Goal: Transaction & Acquisition: Book appointment/travel/reservation

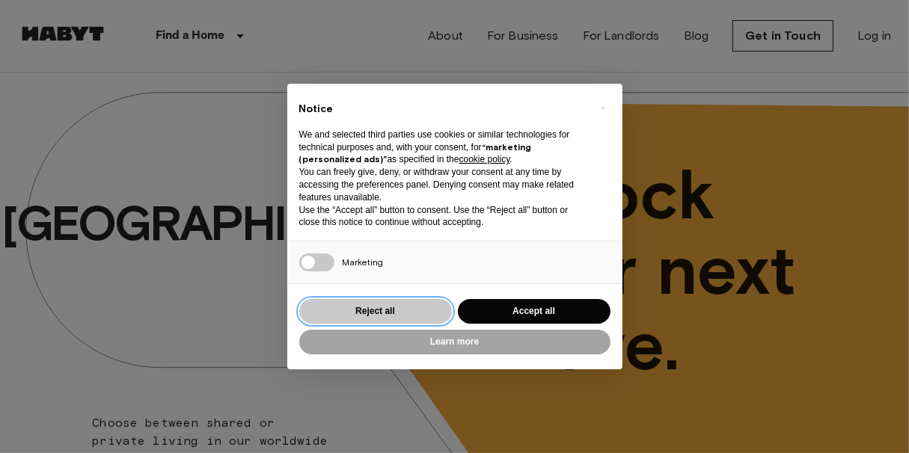
click at [401, 313] on button "Reject all" at bounding box center [375, 311] width 153 height 25
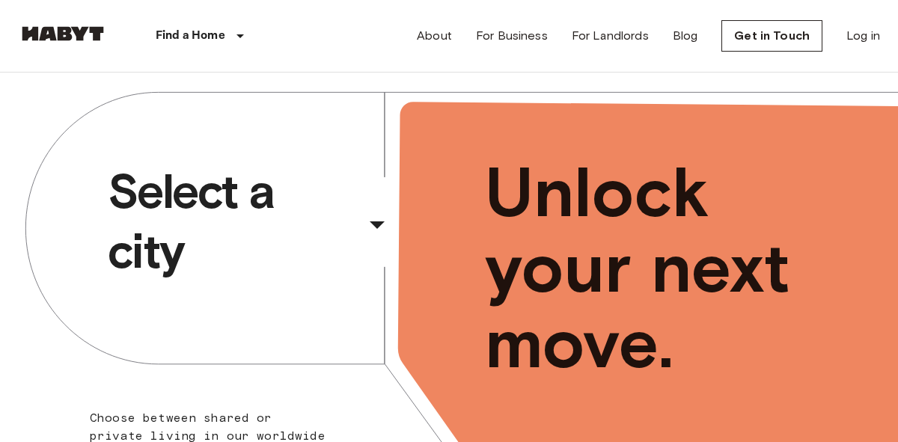
click at [377, 233] on div "​" at bounding box center [397, 236] width 154 height 31
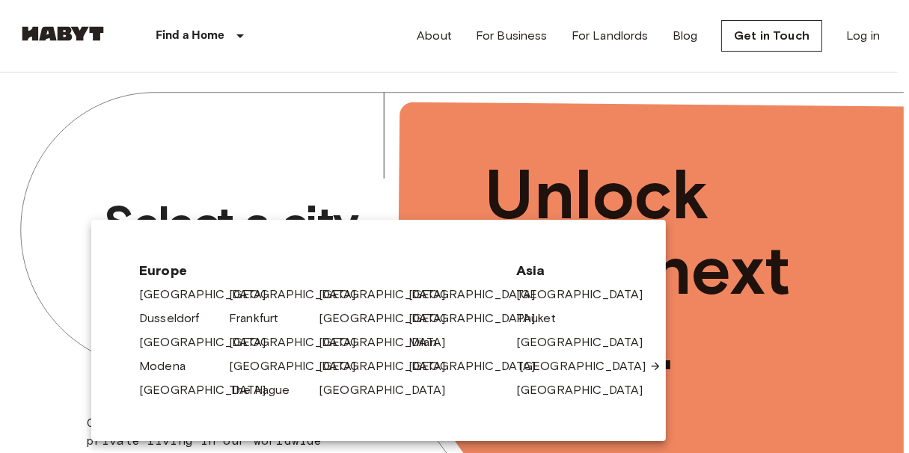
click at [542, 373] on link "[GEOGRAPHIC_DATA]" at bounding box center [590, 367] width 142 height 18
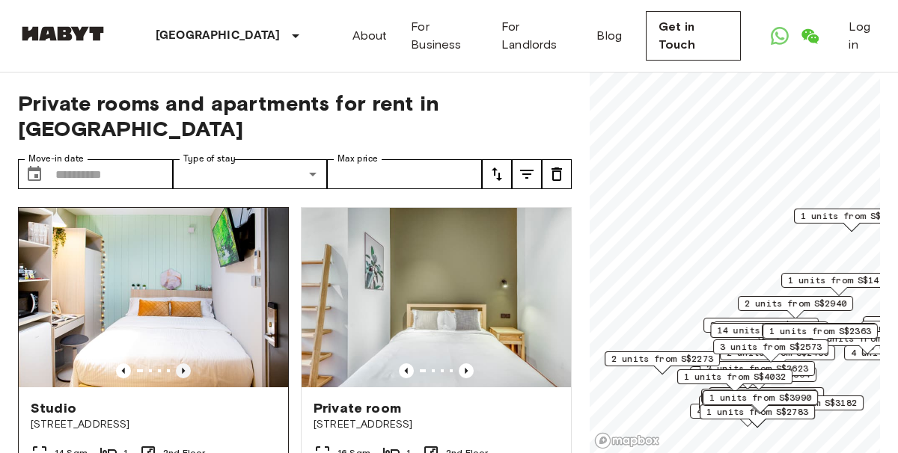
click at [183, 364] on icon "Previous image" at bounding box center [183, 371] width 15 height 15
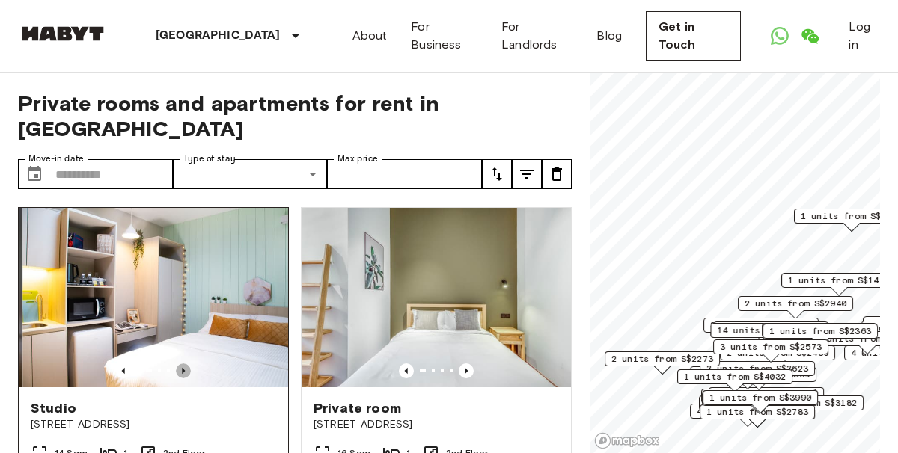
click at [183, 364] on icon "Previous image" at bounding box center [183, 371] width 15 height 15
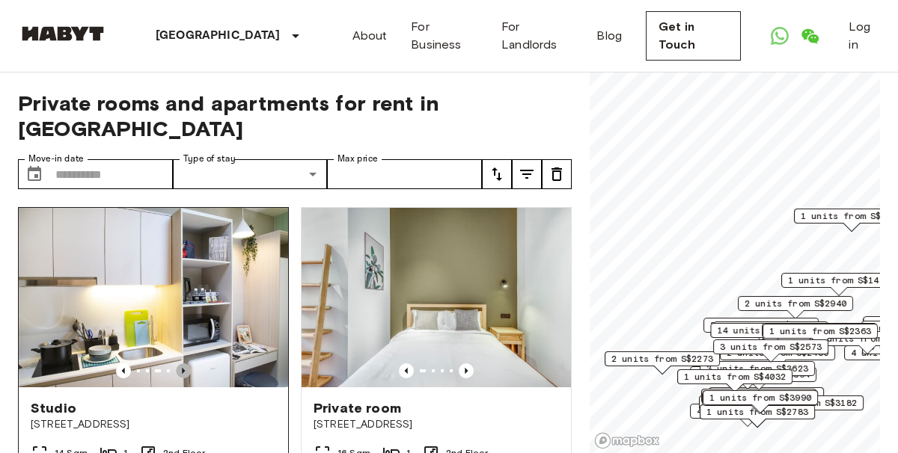
click at [183, 364] on icon "Previous image" at bounding box center [183, 371] width 15 height 15
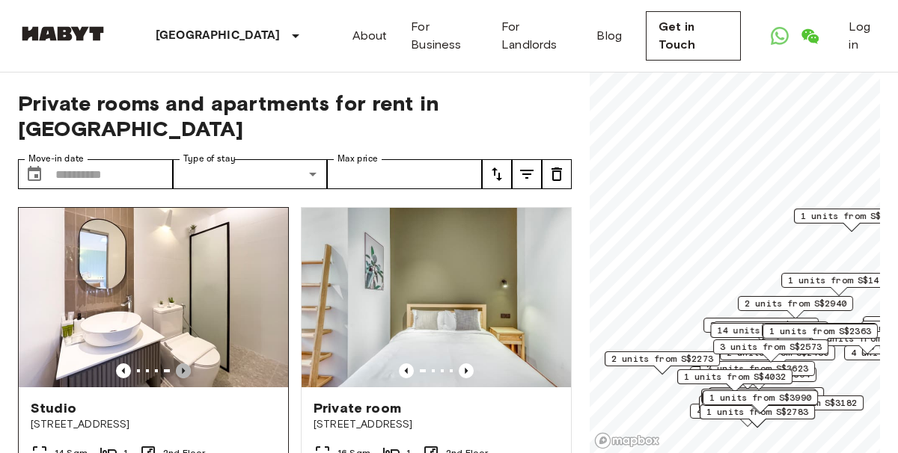
click at [183, 364] on icon "Previous image" at bounding box center [183, 371] width 15 height 15
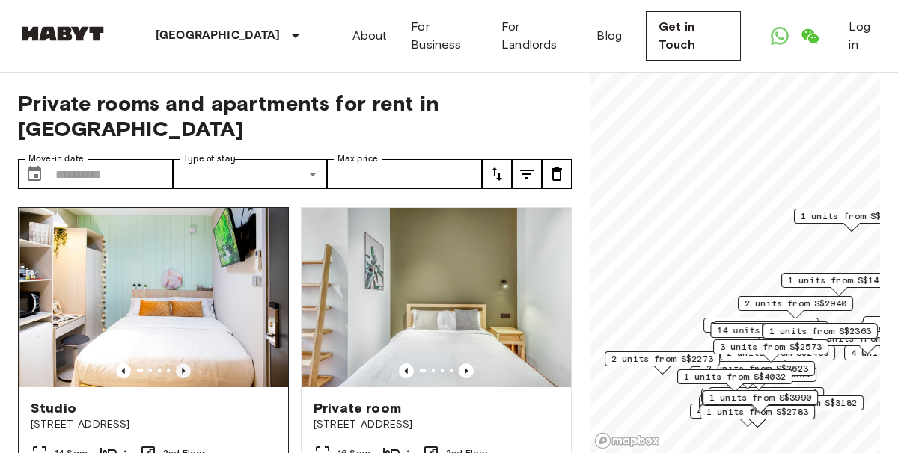
click at [183, 364] on icon "Previous image" at bounding box center [183, 371] width 15 height 15
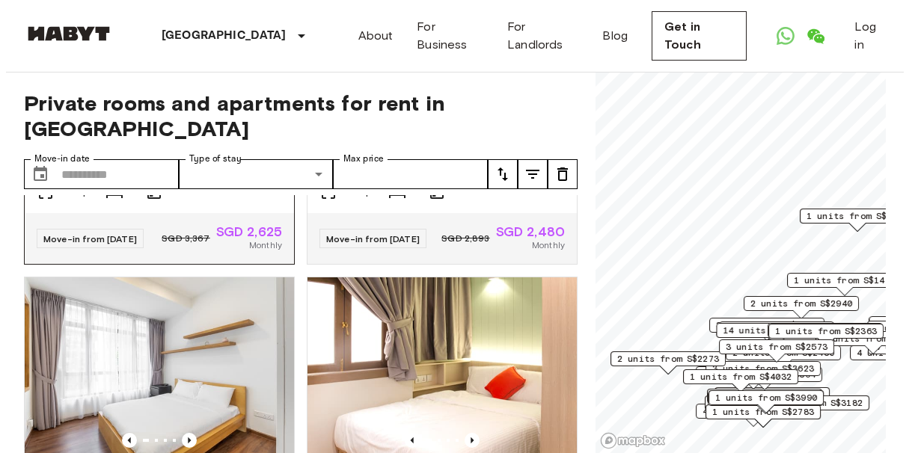
scroll to position [349, 0]
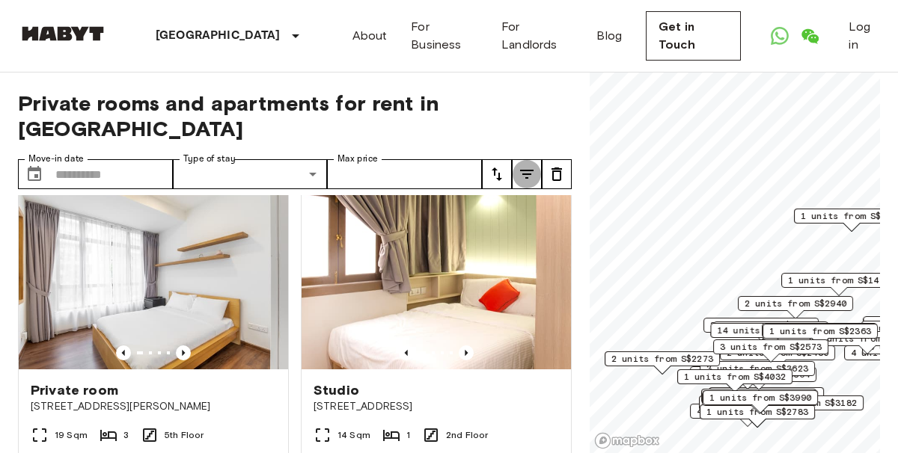
click at [530, 165] on icon "tune" at bounding box center [527, 174] width 18 height 18
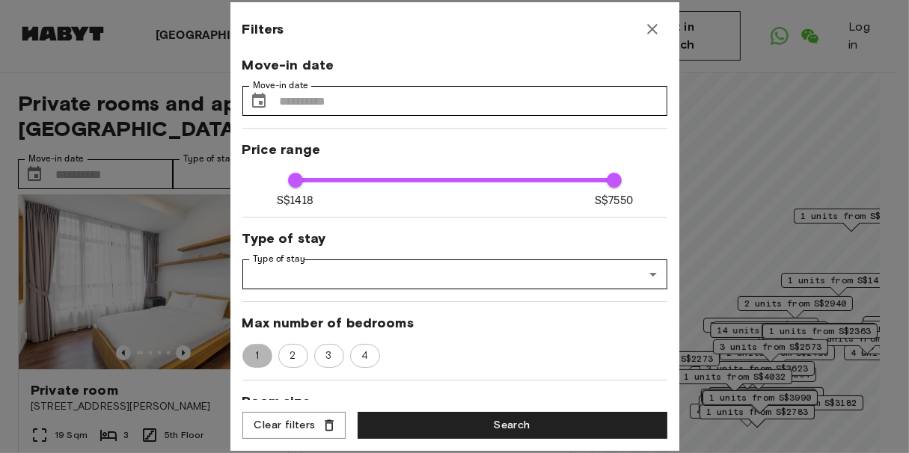
click at [263, 352] on span "1" at bounding box center [257, 356] width 20 height 15
type input "****"
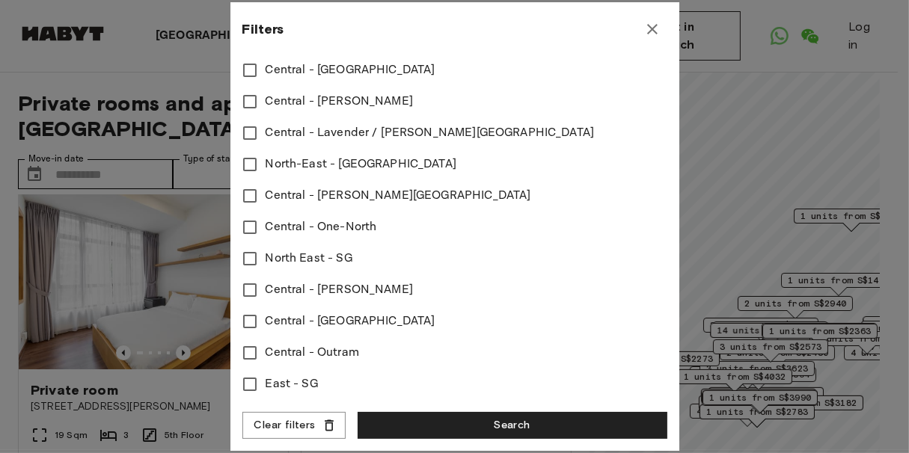
scroll to position [655, 0]
click at [651, 28] on icon "button" at bounding box center [652, 29] width 10 height 10
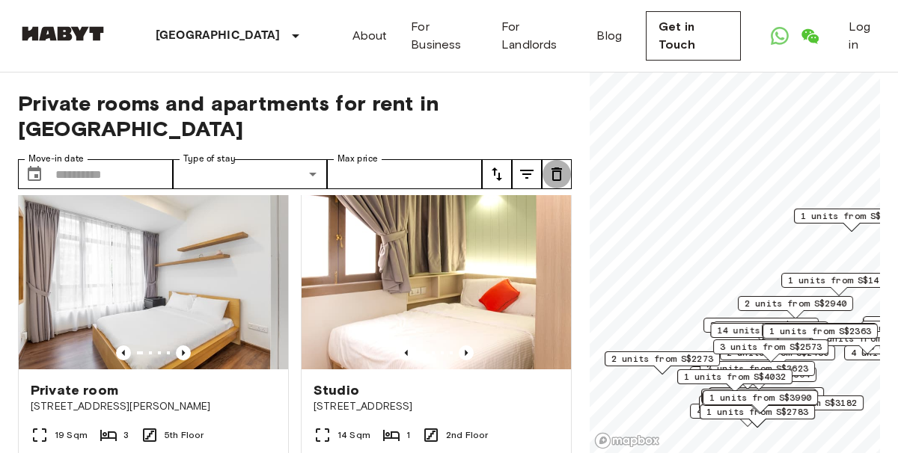
click at [563, 165] on icon "tune" at bounding box center [557, 174] width 18 height 18
click at [534, 165] on icon "tune" at bounding box center [527, 174] width 18 height 18
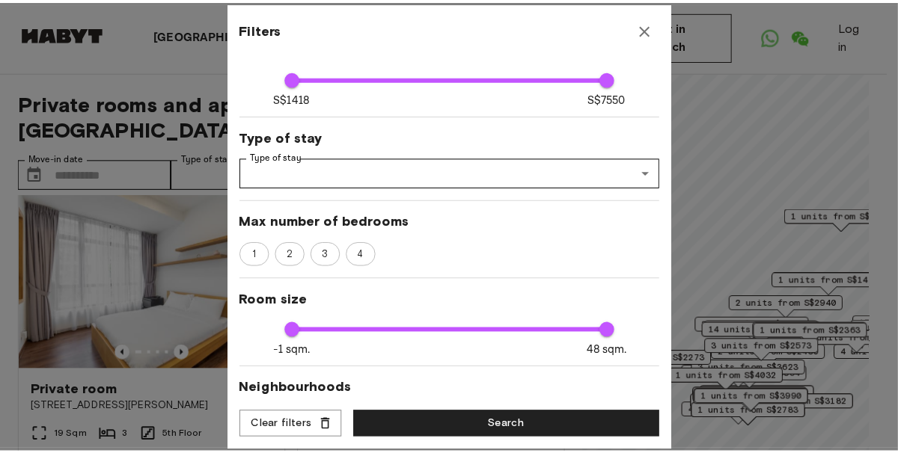
scroll to position [100, 0]
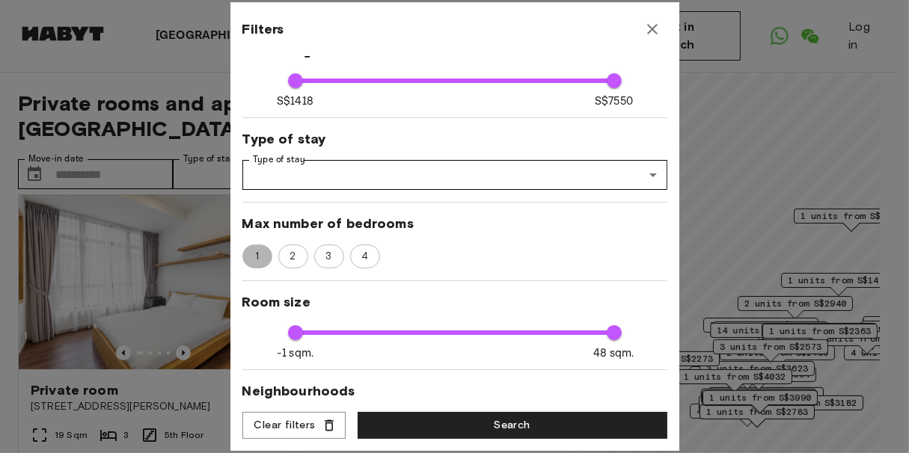
click at [254, 249] on span "1" at bounding box center [257, 256] width 20 height 15
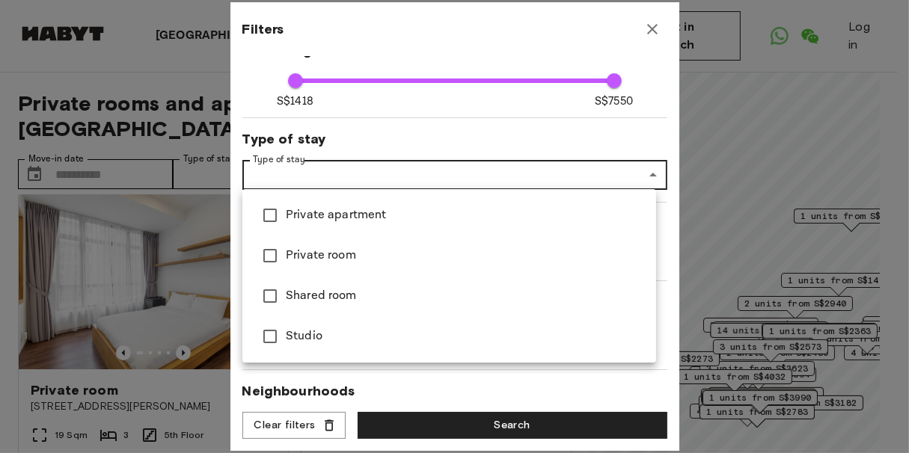
type input "****"
type input "**********"
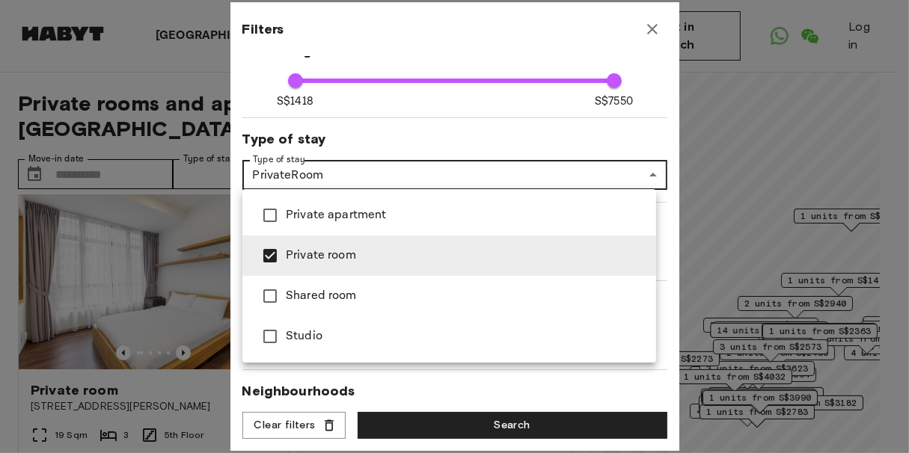
type input "****"
type input "**********"
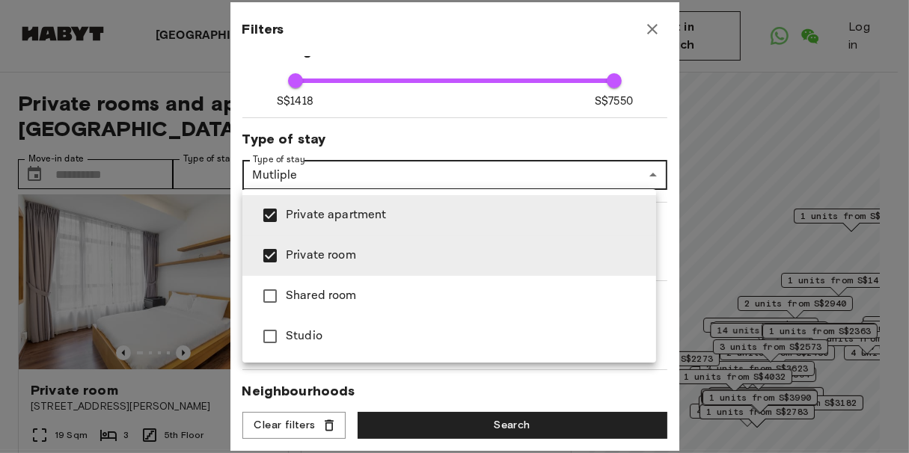
type input "****"
type input "**********"
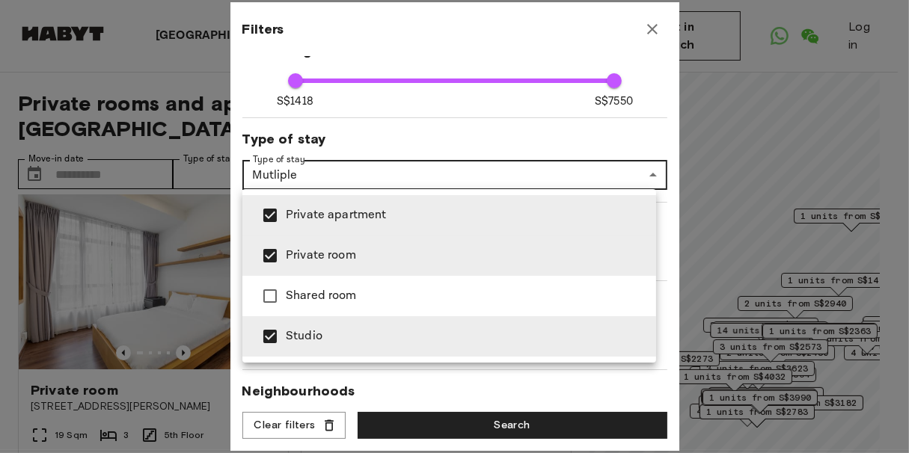
click at [436, 162] on div at bounding box center [454, 226] width 909 height 453
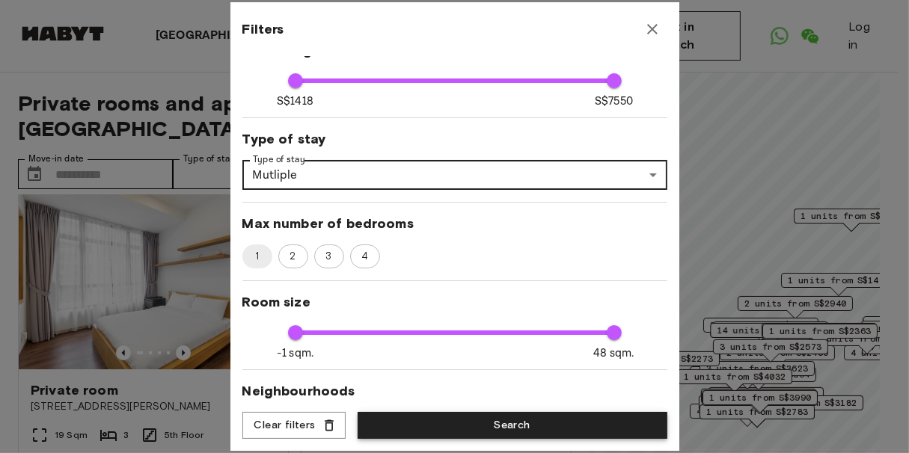
click at [484, 428] on button "Search" at bounding box center [513, 426] width 310 height 28
type input "**********"
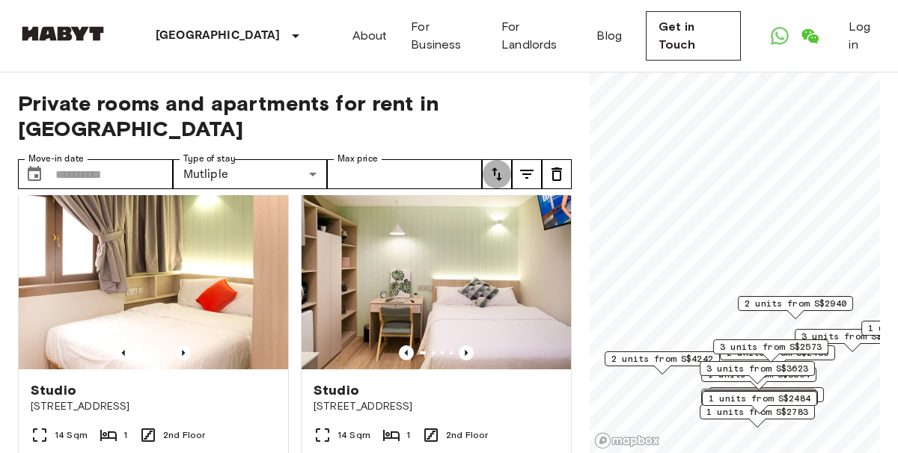
click at [499, 168] on icon "tune" at bounding box center [497, 174] width 10 height 13
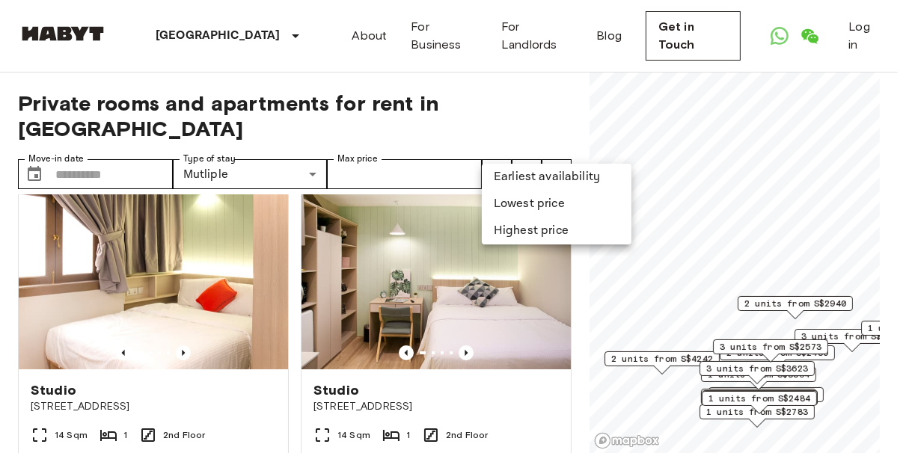
click at [560, 198] on li "Lowest price" at bounding box center [557, 204] width 150 height 27
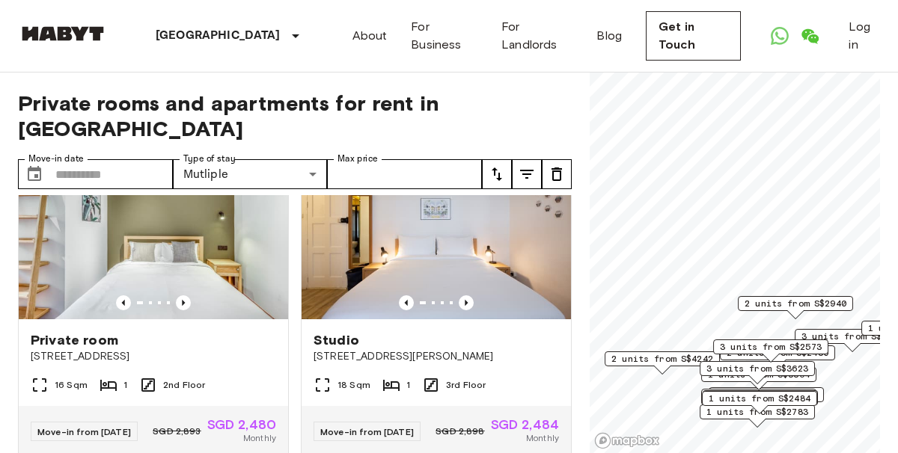
scroll to position [349, 0]
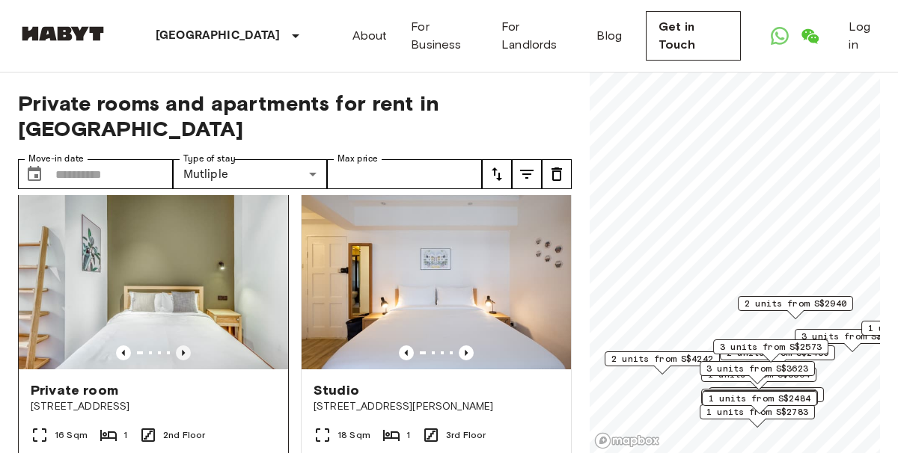
click at [184, 346] on icon "Previous image" at bounding box center [183, 353] width 15 height 15
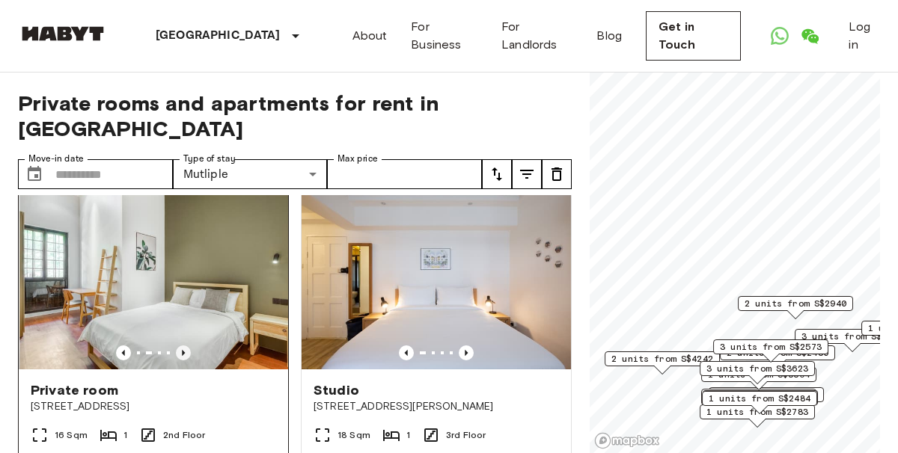
click at [183, 346] on icon "Previous image" at bounding box center [183, 353] width 15 height 15
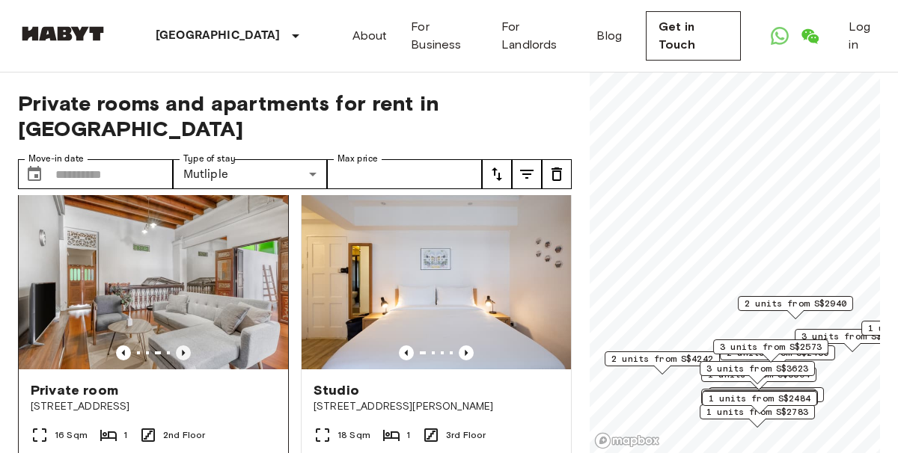
click at [183, 346] on icon "Previous image" at bounding box center [183, 353] width 15 height 15
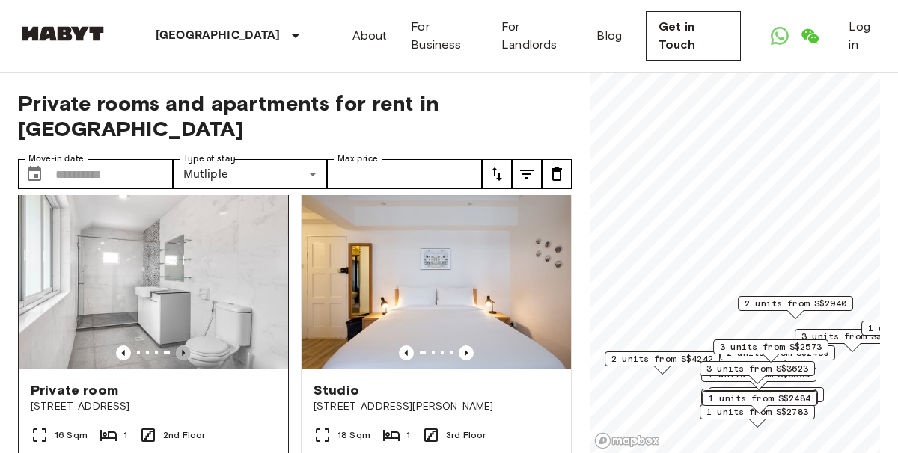
click at [183, 346] on icon "Previous image" at bounding box center [183, 353] width 15 height 15
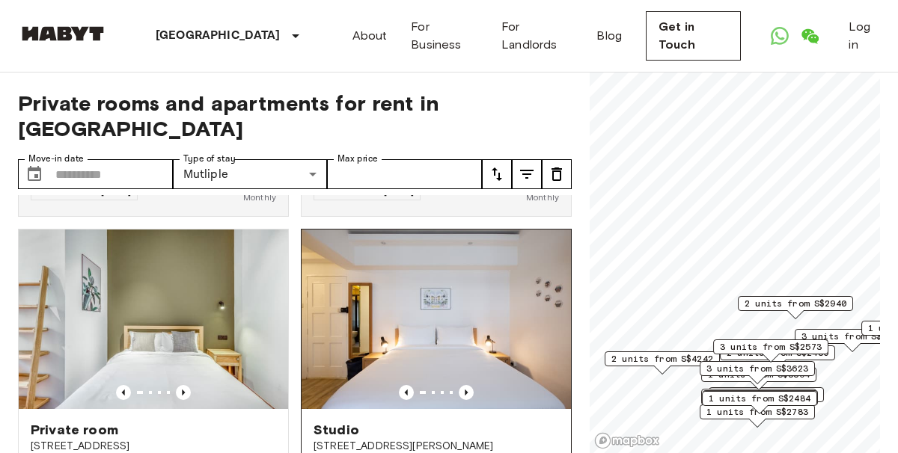
scroll to position [299, 0]
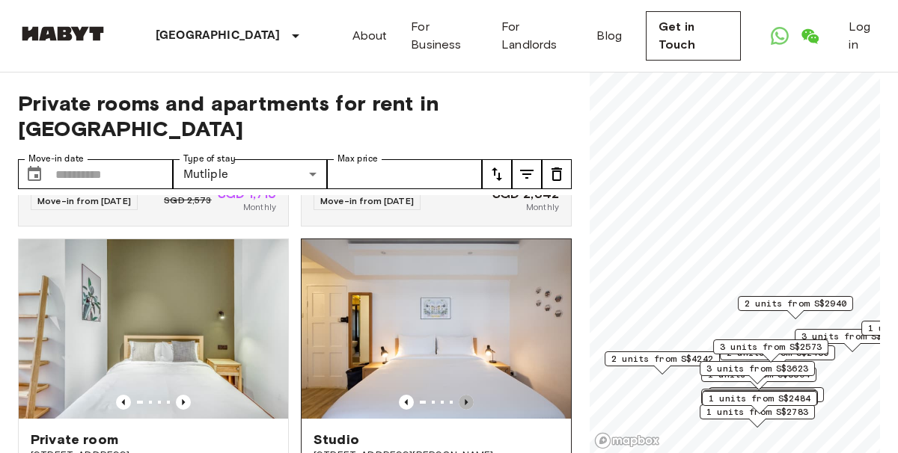
click at [464, 395] on icon "Previous image" at bounding box center [466, 402] width 15 height 15
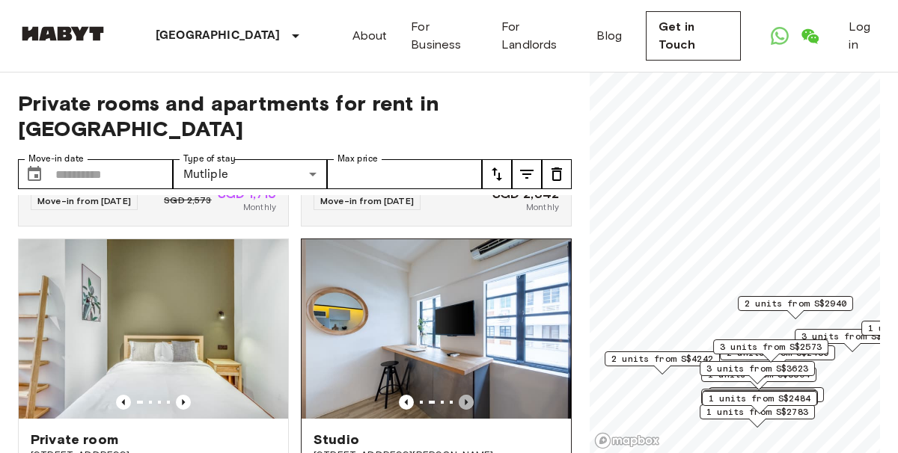
click at [462, 395] on icon "Previous image" at bounding box center [466, 402] width 15 height 15
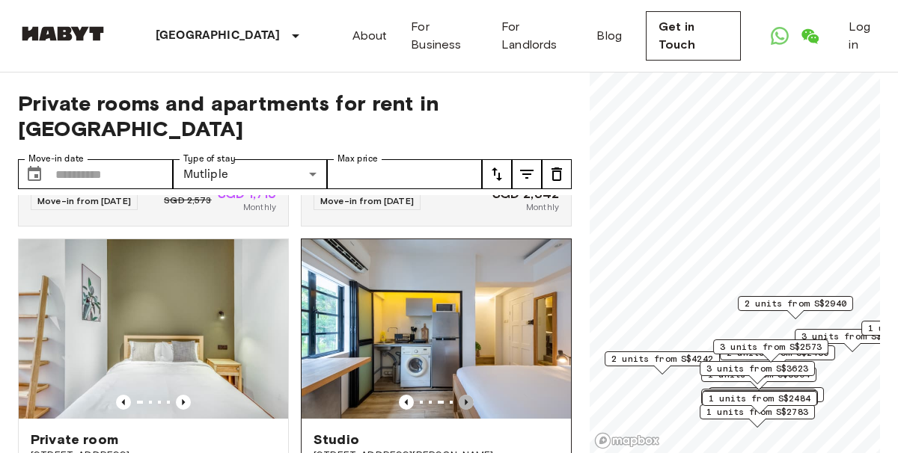
click at [462, 395] on icon "Previous image" at bounding box center [466, 402] width 15 height 15
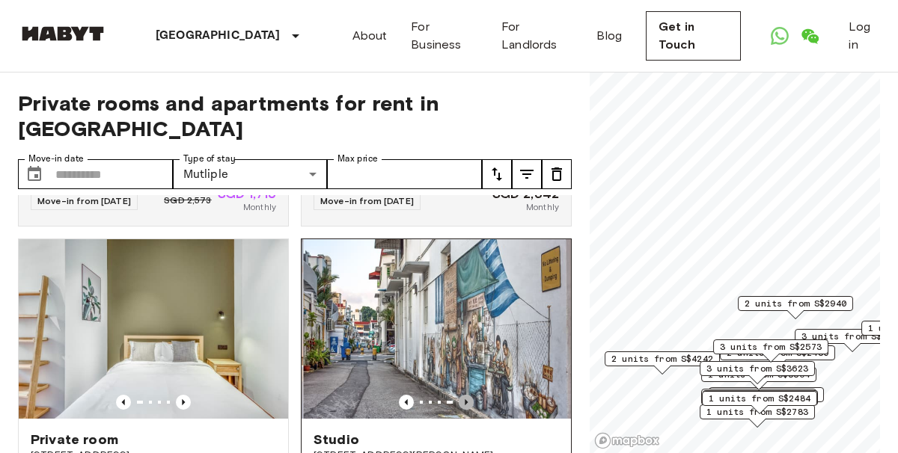
click at [462, 395] on icon "Previous image" at bounding box center [466, 402] width 15 height 15
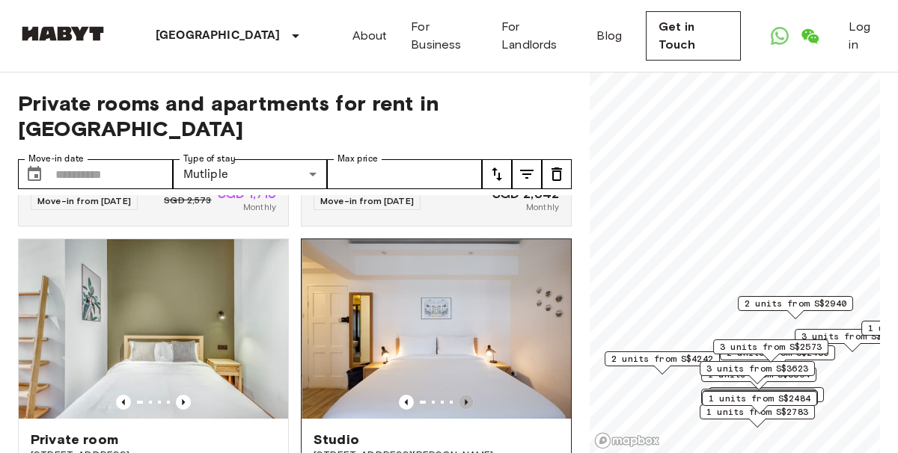
click at [462, 395] on icon "Previous image" at bounding box center [466, 402] width 15 height 15
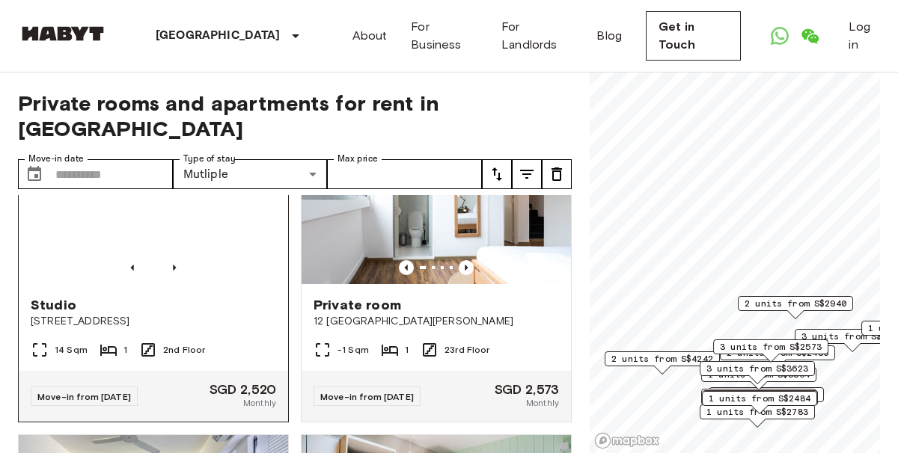
scroll to position [698, 0]
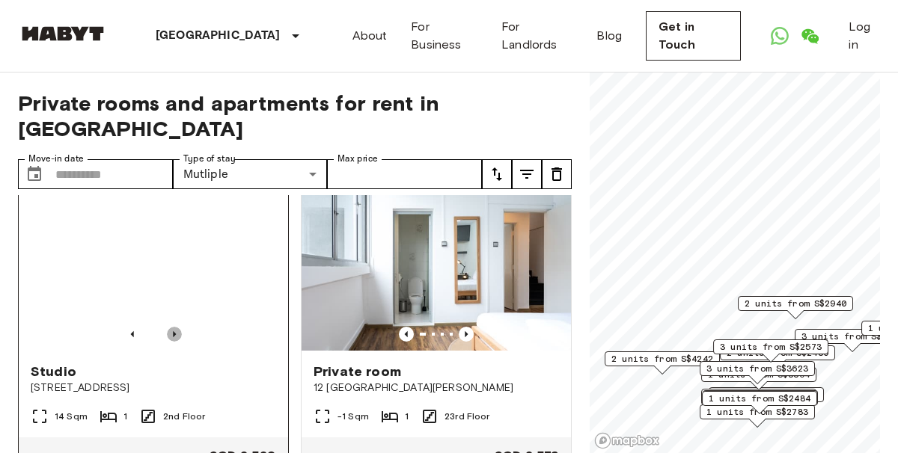
click at [172, 331] on icon "Previous image" at bounding box center [174, 334] width 15 height 15
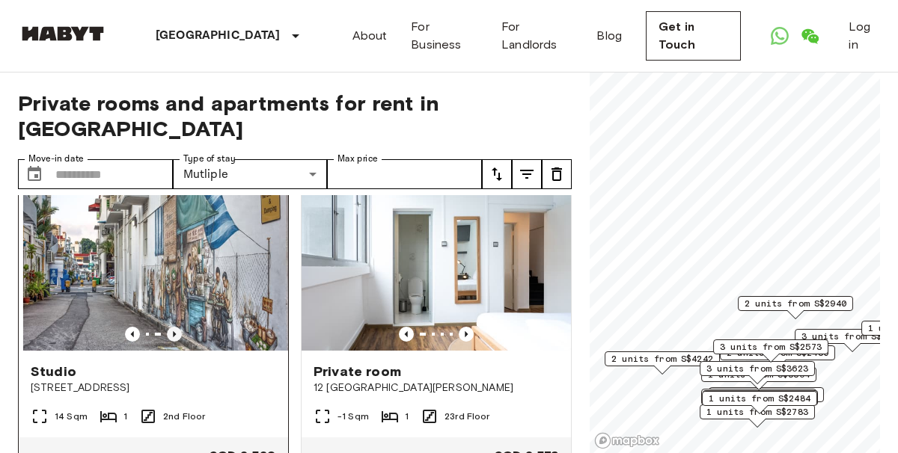
click at [172, 331] on icon "Previous image" at bounding box center [174, 334] width 15 height 15
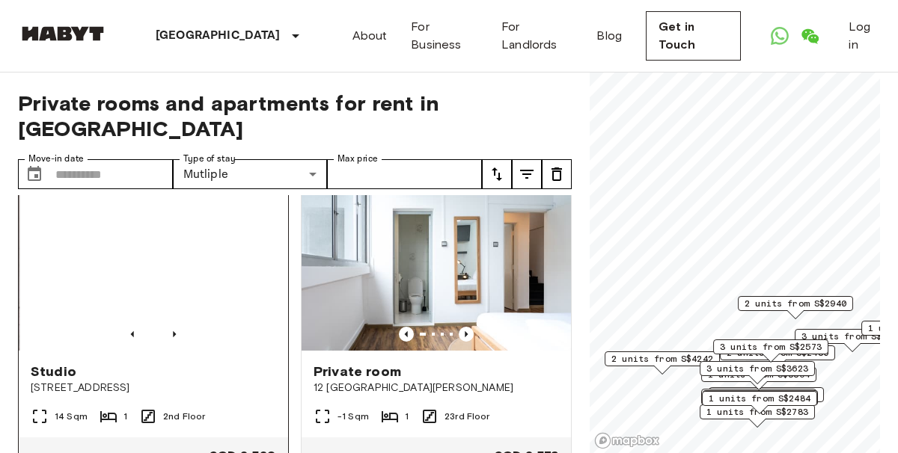
drag, startPoint x: 172, startPoint y: 331, endPoint x: 171, endPoint y: 339, distance: 7.5
click at [172, 334] on icon "Previous image" at bounding box center [174, 334] width 15 height 15
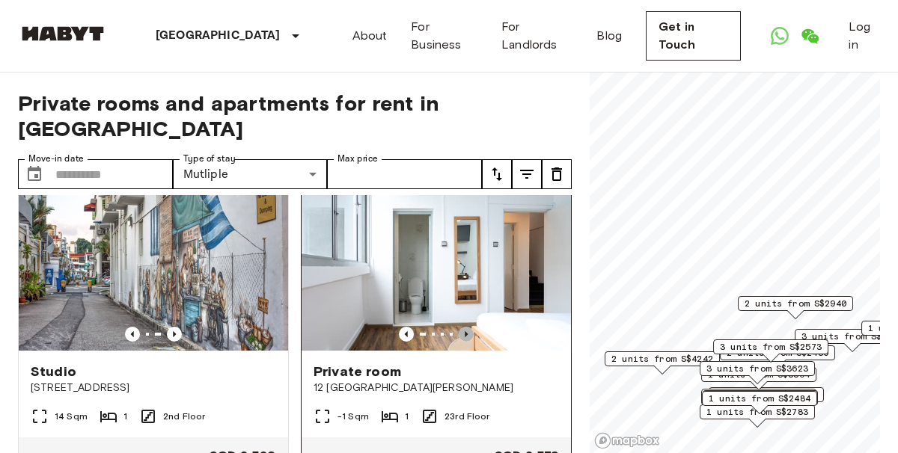
click at [459, 327] on icon "Previous image" at bounding box center [466, 334] width 15 height 15
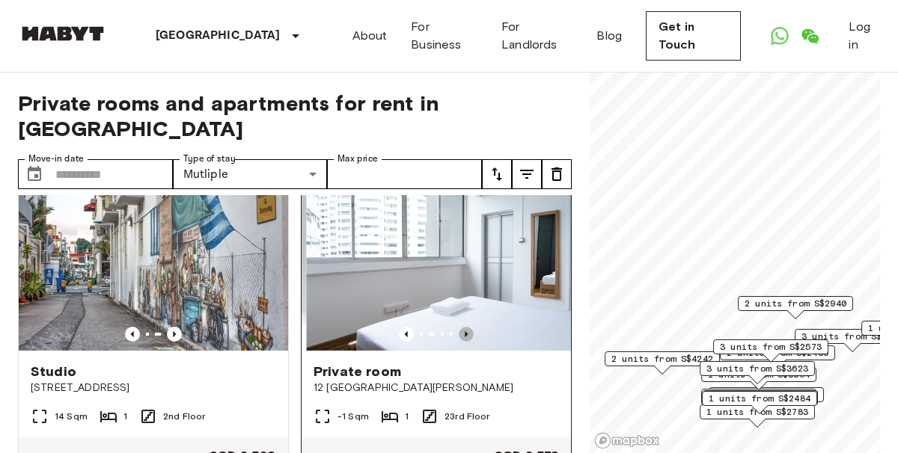
click at [459, 327] on icon "Previous image" at bounding box center [466, 334] width 15 height 15
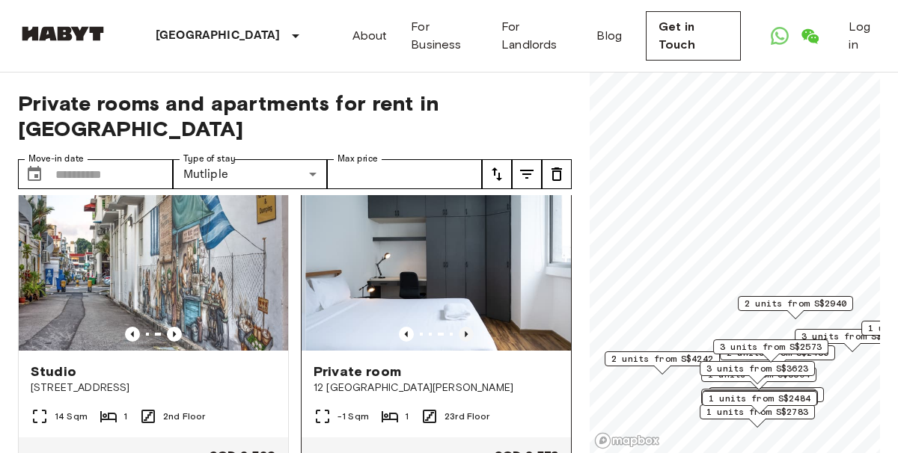
click at [459, 327] on icon "Previous image" at bounding box center [466, 334] width 15 height 15
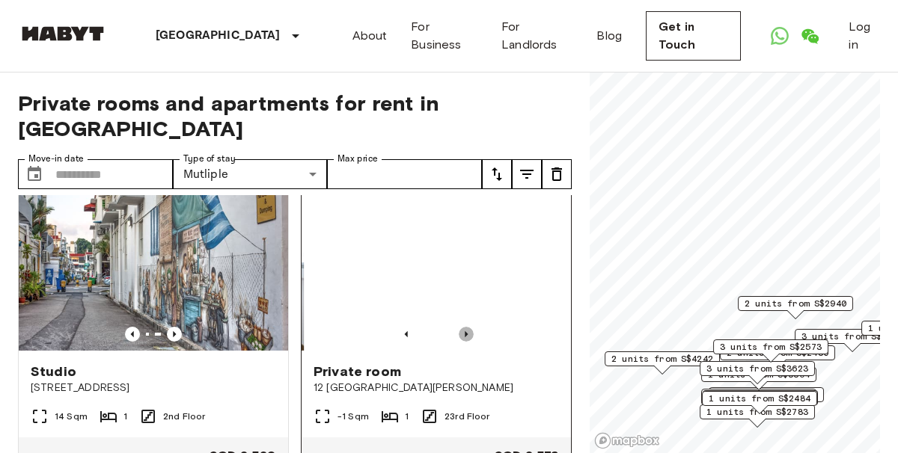
click at [459, 327] on icon "Previous image" at bounding box center [466, 334] width 15 height 15
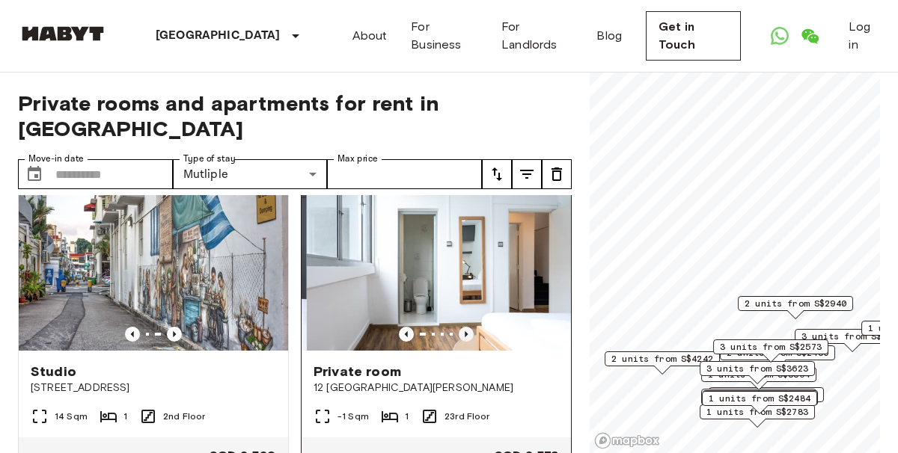
click at [459, 327] on icon "Previous image" at bounding box center [466, 334] width 15 height 15
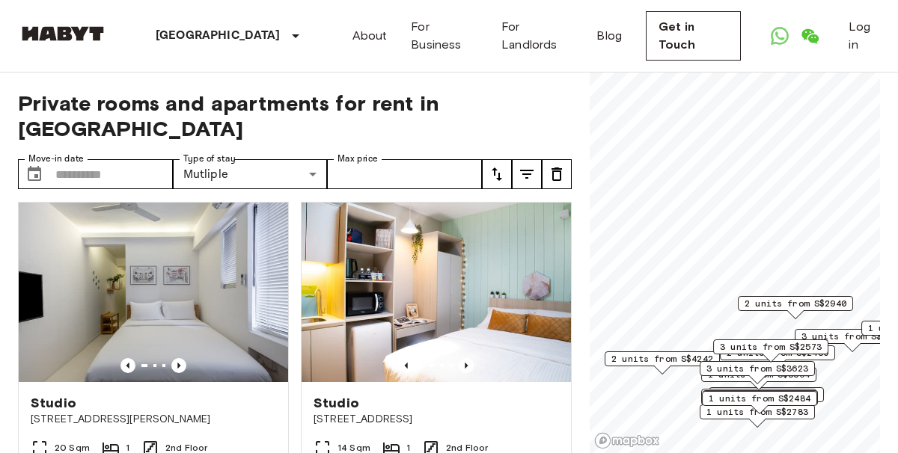
scroll to position [1047, 0]
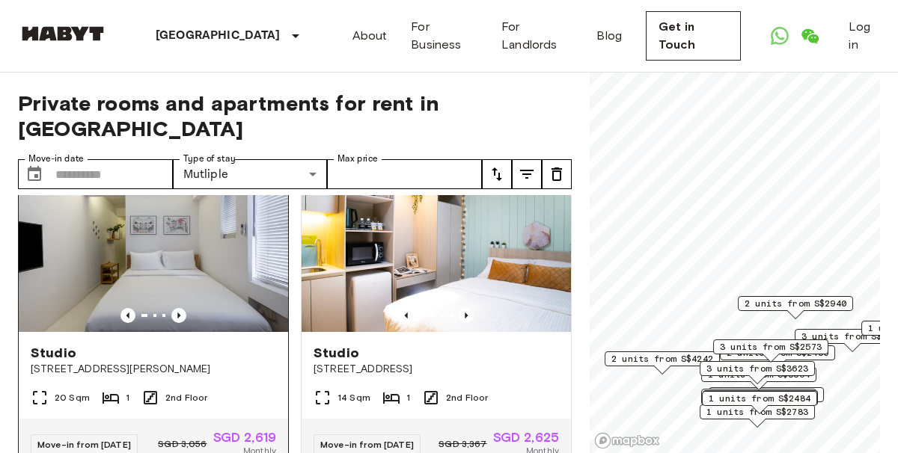
click at [182, 304] on img at bounding box center [153, 243] width 269 height 180
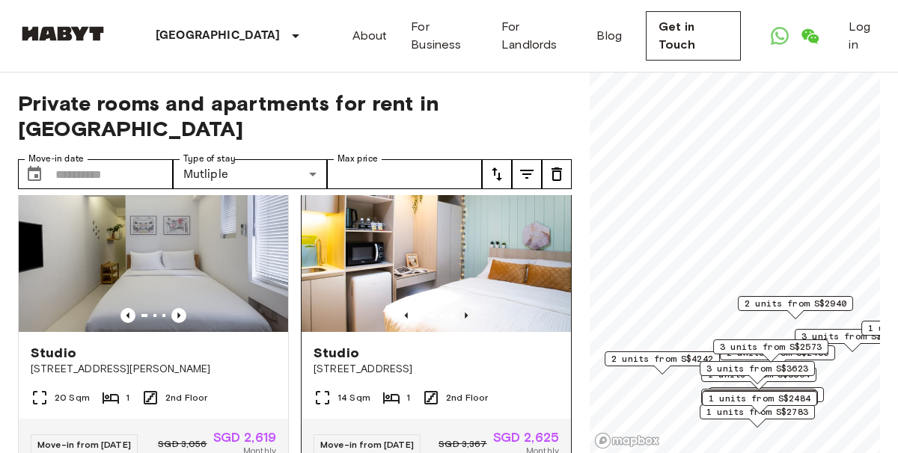
click at [460, 312] on icon "Previous image" at bounding box center [466, 315] width 15 height 15
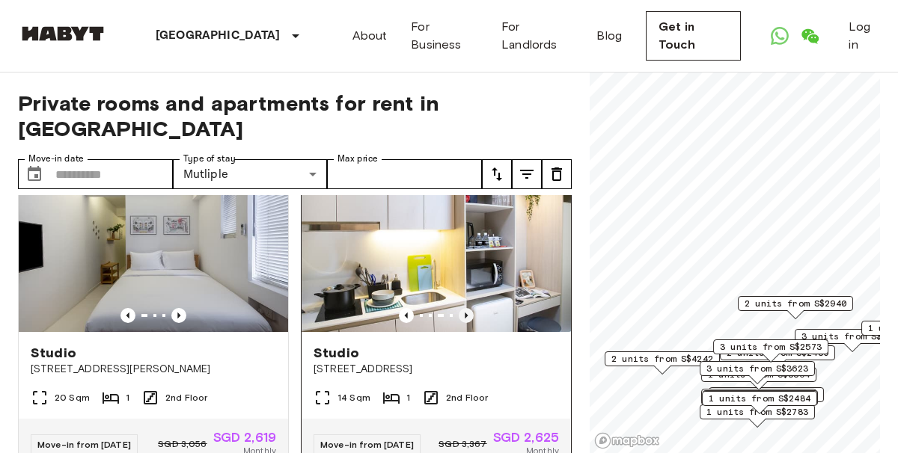
click at [460, 312] on icon "Previous image" at bounding box center [466, 315] width 15 height 15
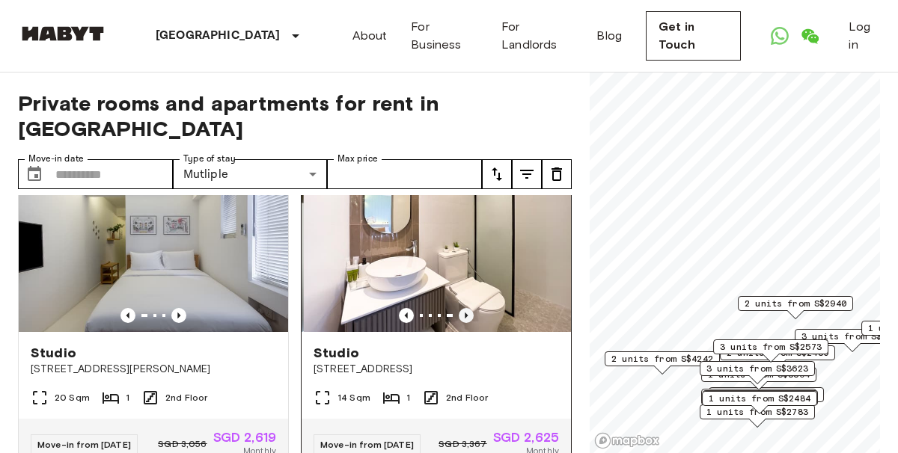
click at [460, 312] on icon "Previous image" at bounding box center [466, 315] width 15 height 15
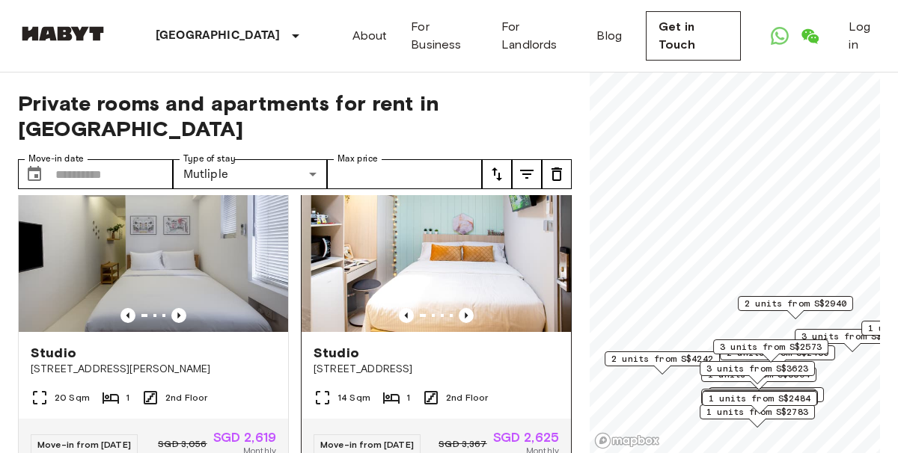
click at [450, 263] on img at bounding box center [444, 243] width 269 height 180
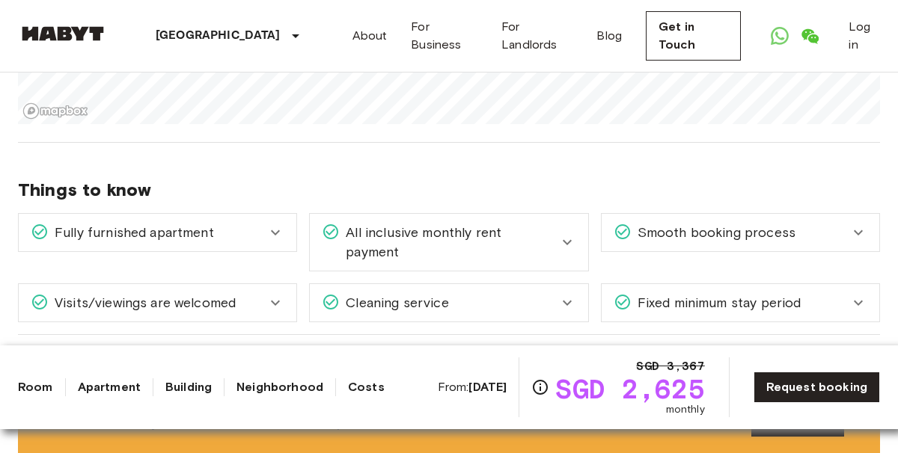
scroll to position [1546, 0]
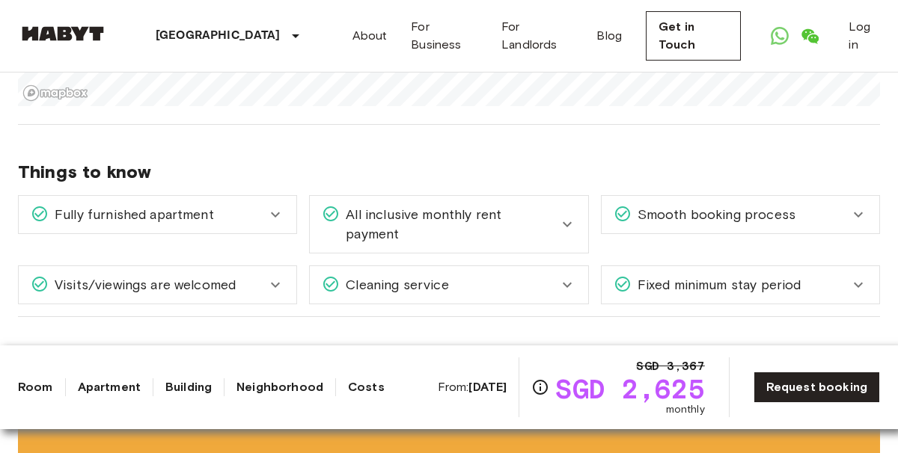
click at [568, 215] on icon at bounding box center [567, 224] width 18 height 18
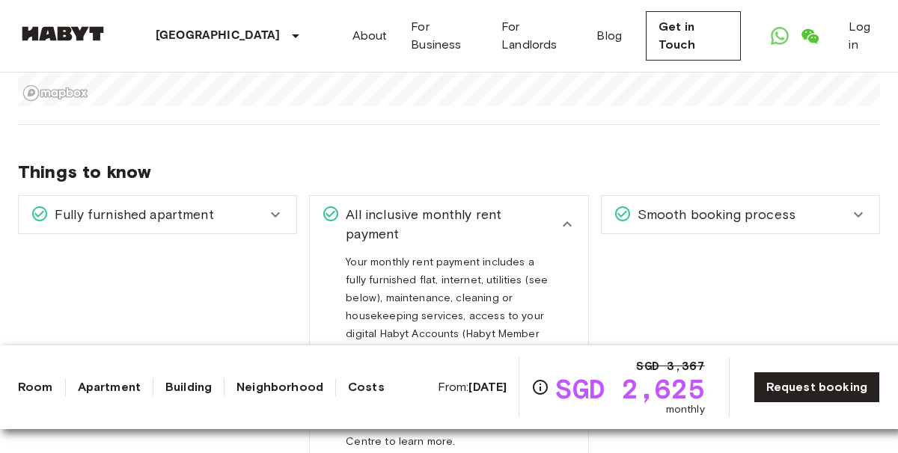
click at [568, 221] on icon at bounding box center [567, 223] width 9 height 5
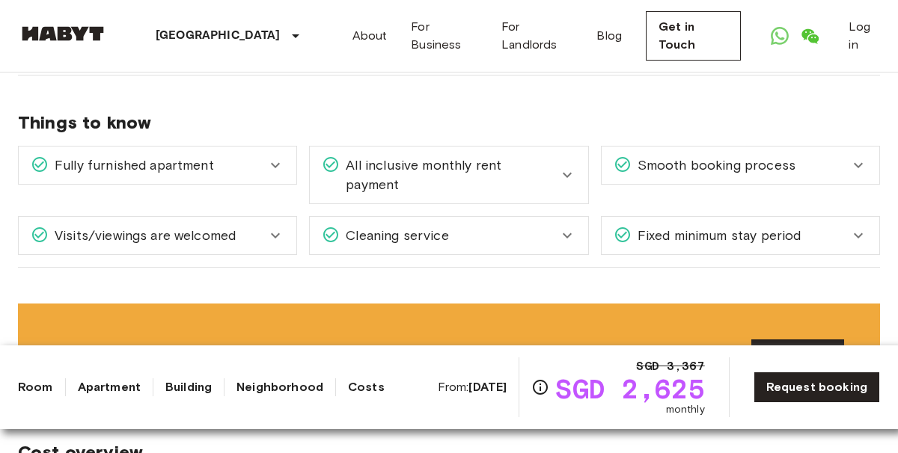
scroll to position [1596, 0]
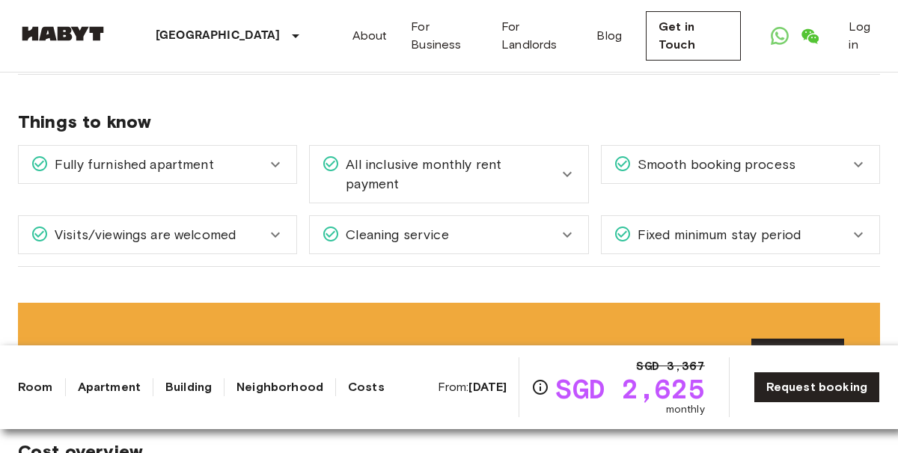
click at [571, 170] on icon at bounding box center [567, 174] width 18 height 18
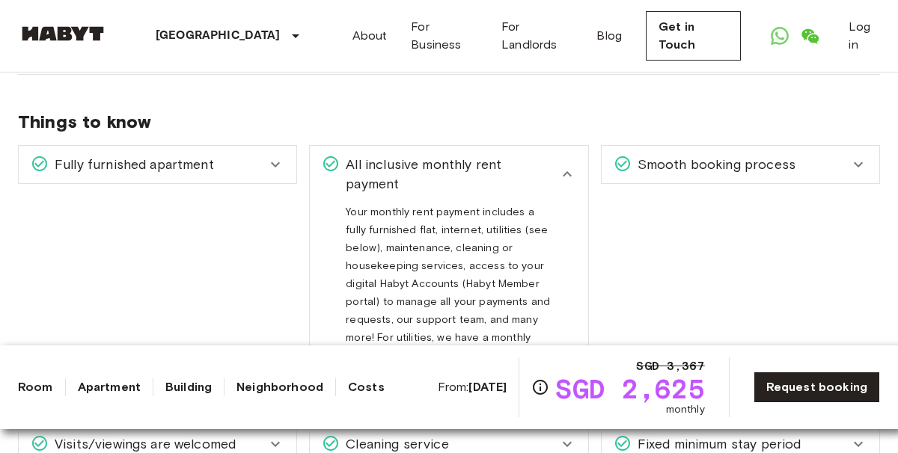
click at [573, 165] on icon at bounding box center [567, 174] width 18 height 18
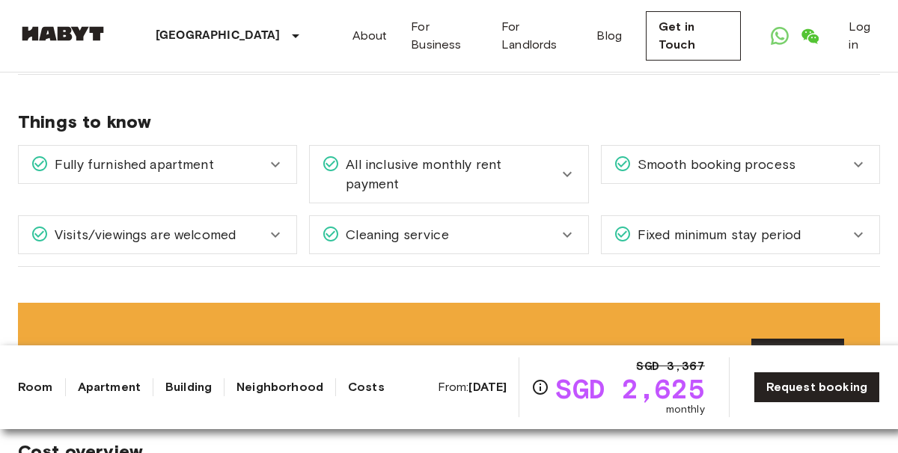
click at [717, 225] on span "Fixed minimum stay period" at bounding box center [716, 234] width 170 height 19
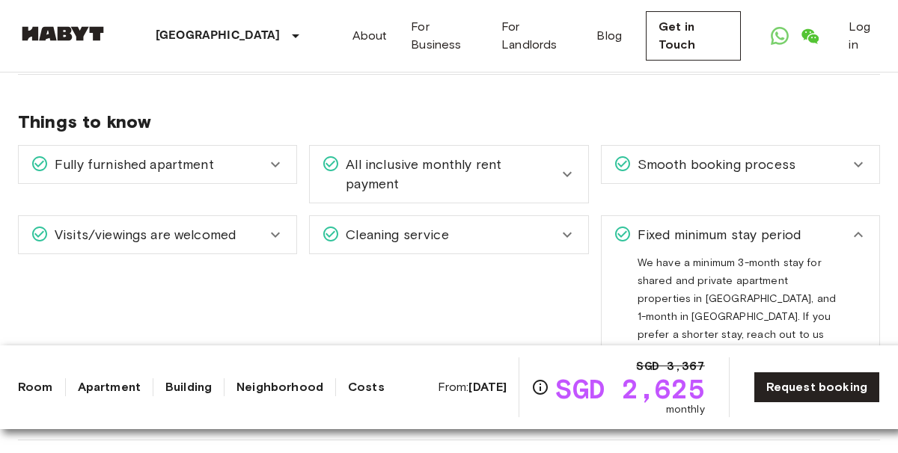
click at [802, 225] on div "Fixed minimum stay period" at bounding box center [731, 234] width 236 height 19
